Goal: Task Accomplishment & Management: Manage account settings

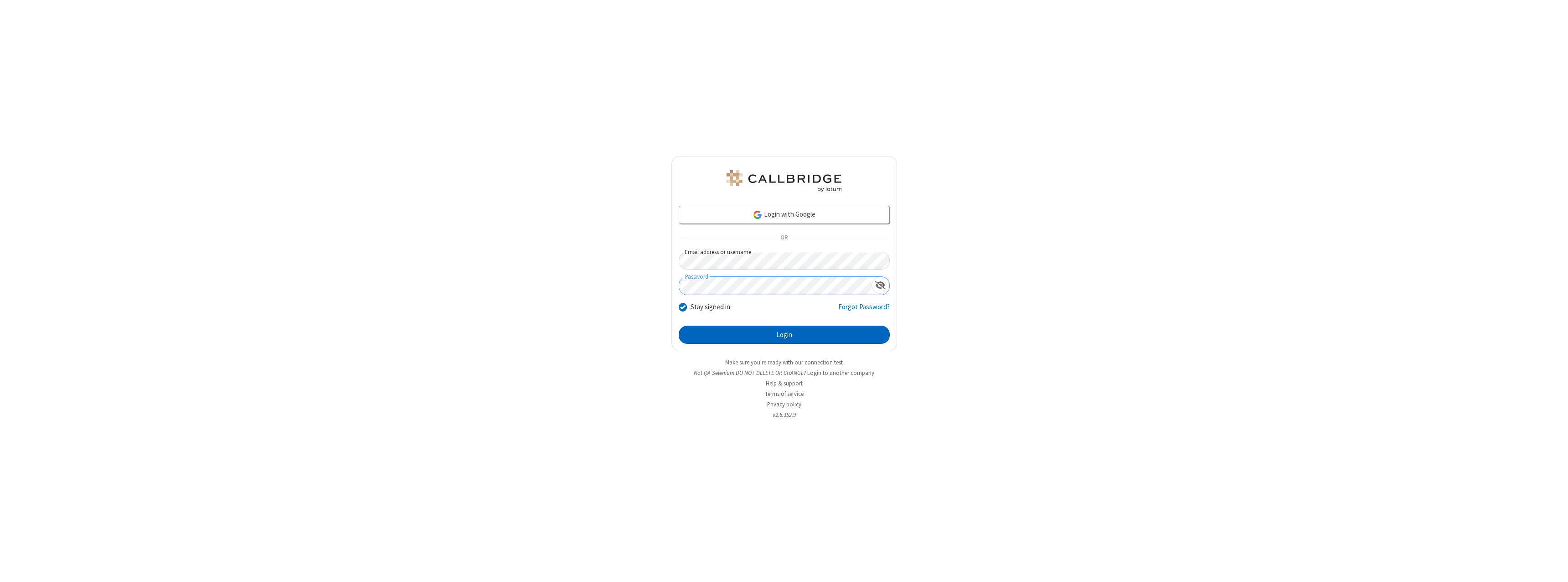
click at [784, 335] on button "Login" at bounding box center [784, 334] width 211 height 18
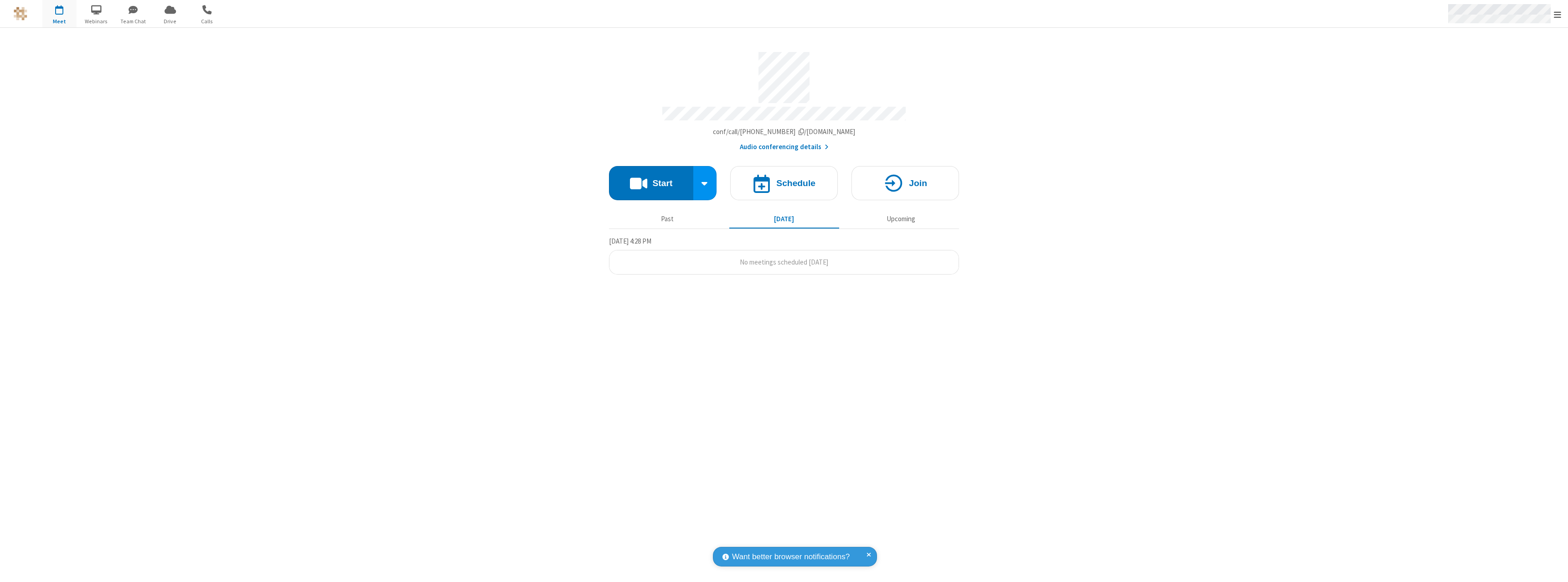
click at [1558, 14] on span "Open menu" at bounding box center [1558, 15] width 8 height 10
click at [1504, 61] on div "Settings" at bounding box center [1504, 61] width 127 height 25
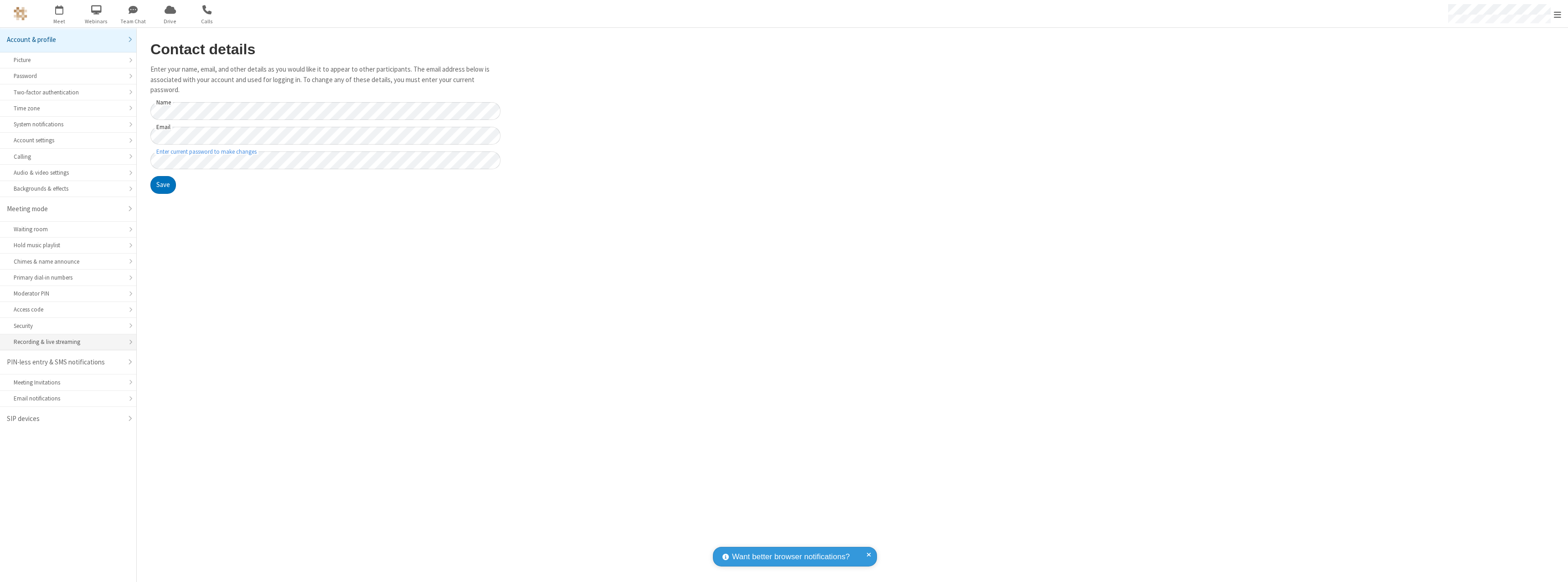
click at [67, 342] on div "Recording & live streaming" at bounding box center [67, 341] width 109 height 9
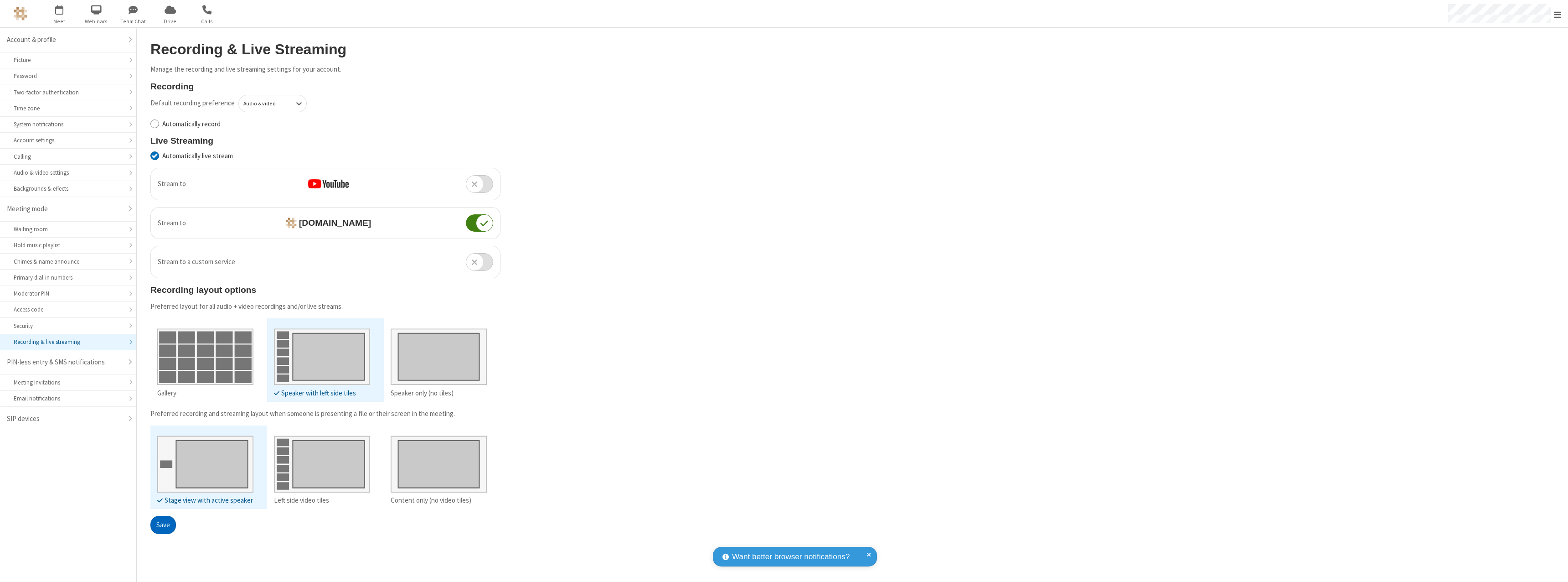
click at [163, 525] on button "Save" at bounding box center [163, 524] width 26 height 18
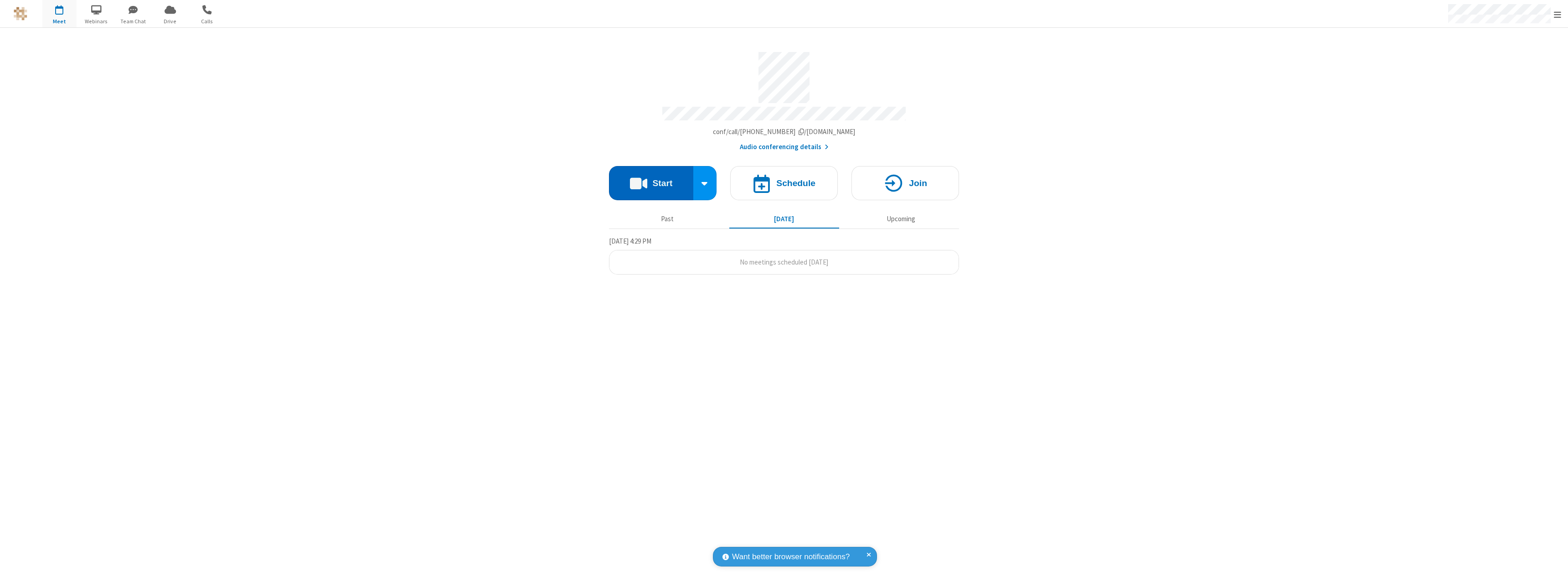
click at [651, 179] on button "Start" at bounding box center [651, 184] width 85 height 34
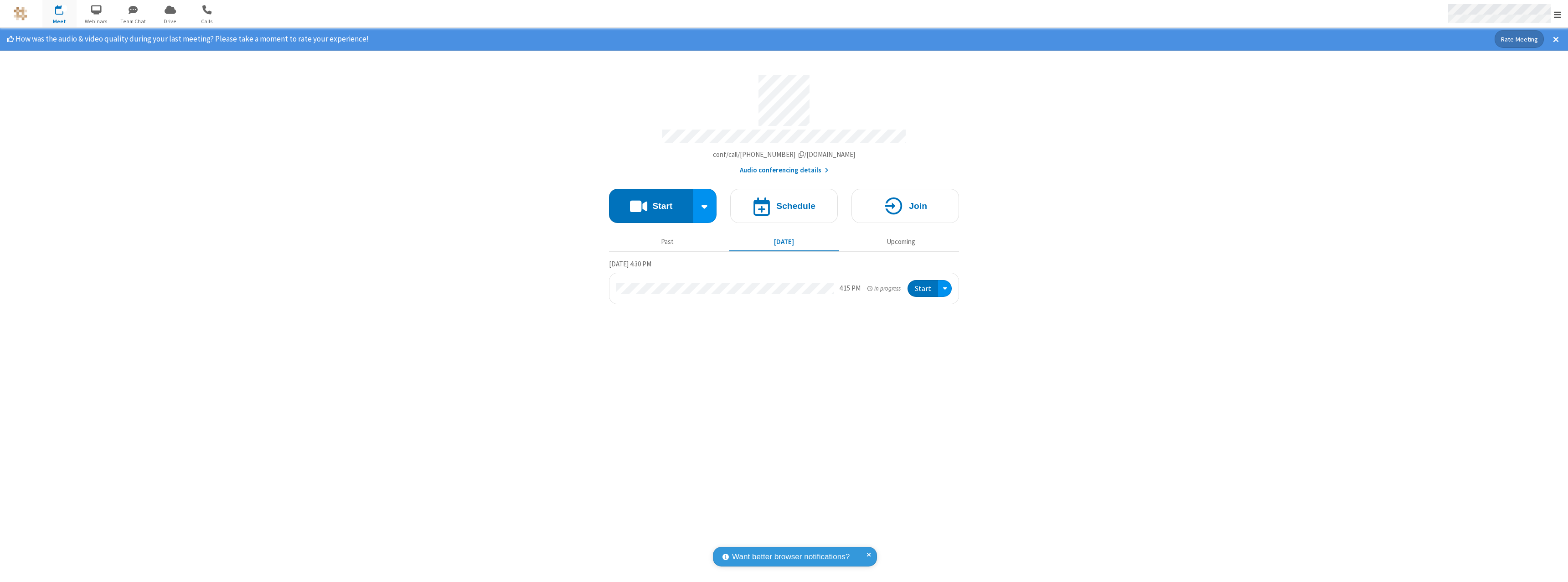
click at [1558, 14] on span "Open menu" at bounding box center [1558, 15] width 8 height 10
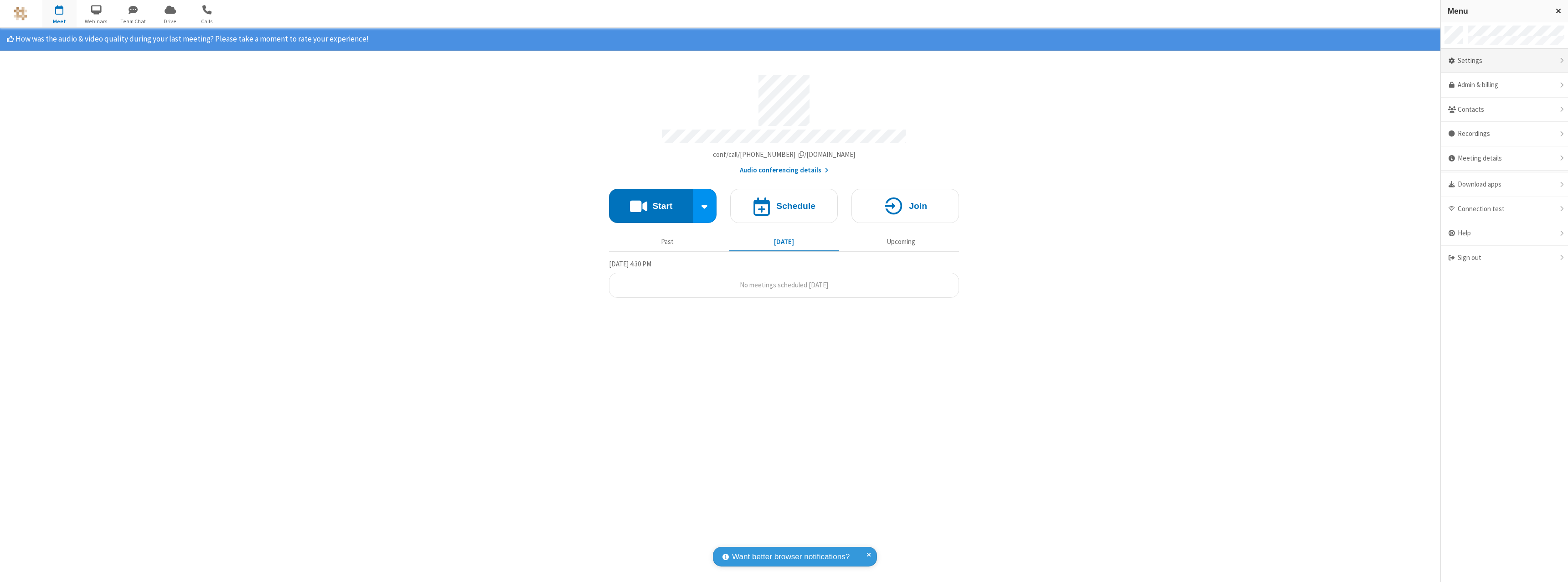
click at [1504, 61] on div "Settings" at bounding box center [1504, 61] width 127 height 25
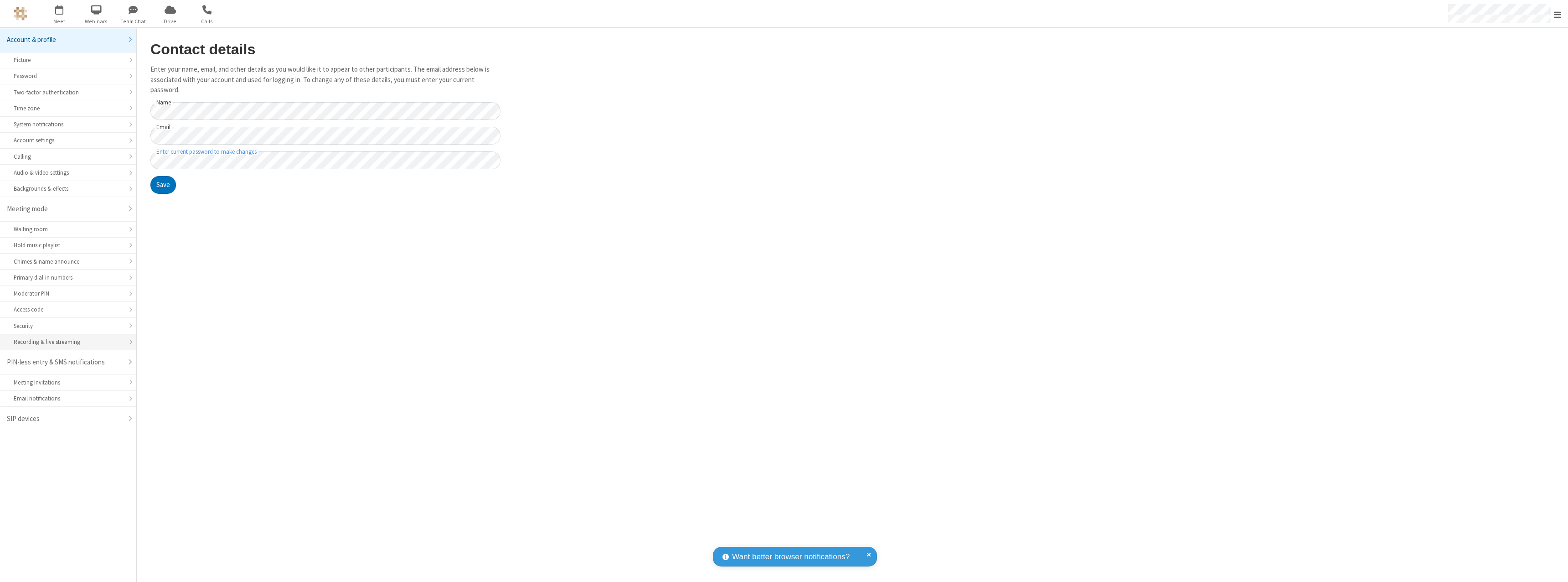
click at [67, 342] on div "Recording & live streaming" at bounding box center [67, 341] width 109 height 9
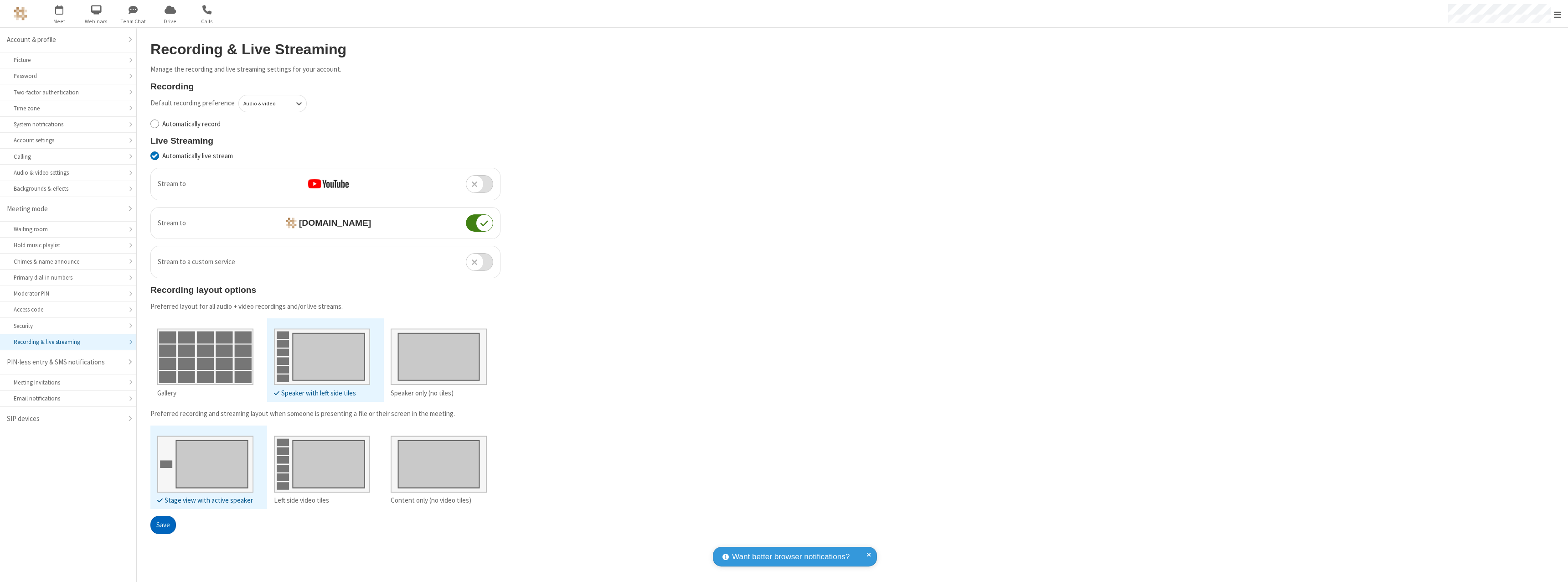
click at [163, 525] on button "Save" at bounding box center [163, 524] width 26 height 18
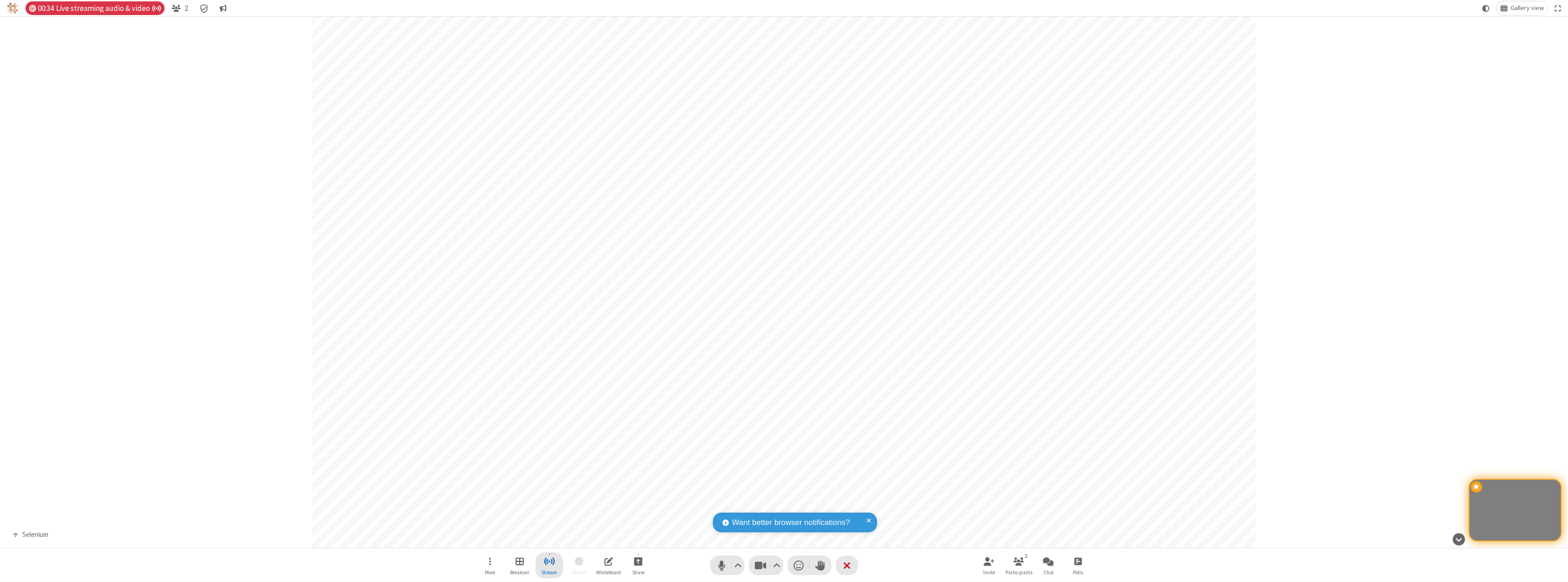
click at [549, 565] on span "Stop streaming" at bounding box center [549, 561] width 11 height 11
click at [515, 500] on span "Copy stream link" at bounding box center [515, 500] width 48 height 9
click at [675, 462] on span "Close popover" at bounding box center [675, 462] width 6 height 8
click at [549, 565] on span "Stop streaming" at bounding box center [549, 561] width 11 height 11
click at [660, 530] on button "End live" at bounding box center [660, 530] width 33 height 18
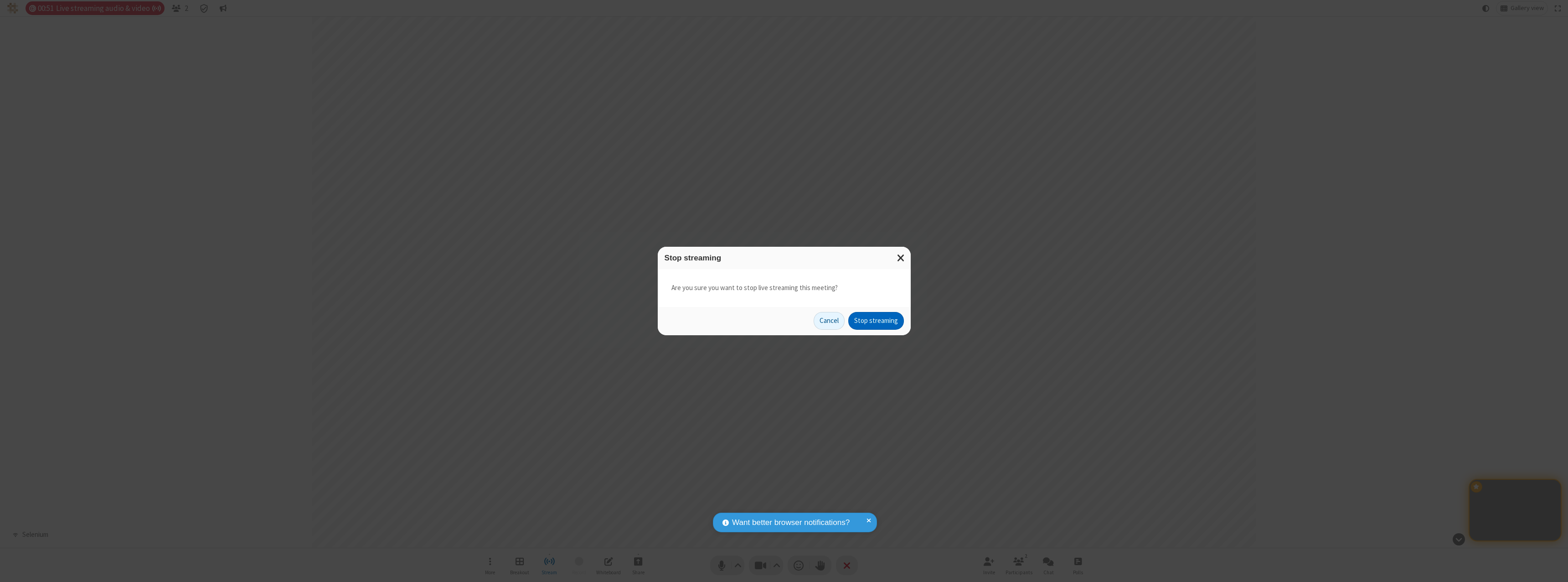
click at [876, 320] on button "Stop streaming" at bounding box center [876, 320] width 56 height 18
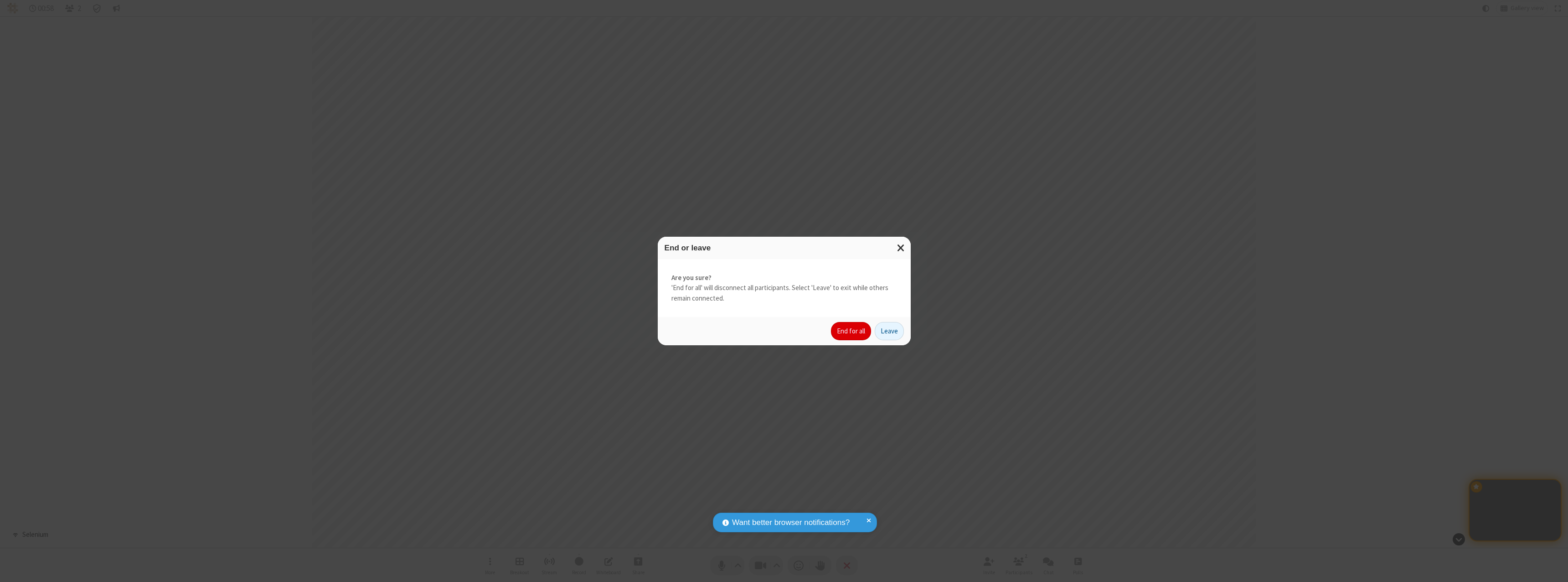
click at [851, 331] on button "End for all" at bounding box center [851, 331] width 40 height 18
